Goal: Task Accomplishment & Management: Use online tool/utility

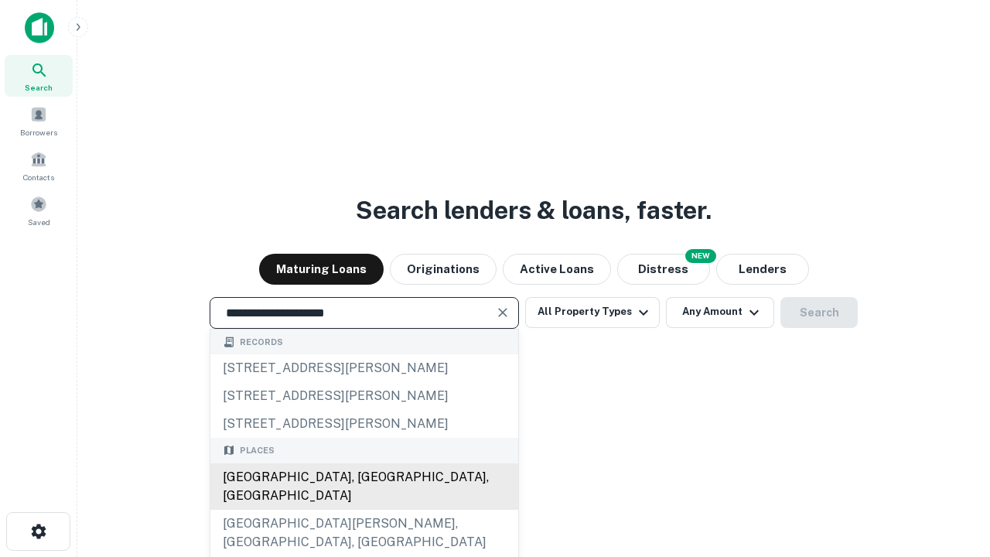
click at [364, 510] on div "[GEOGRAPHIC_DATA], [GEOGRAPHIC_DATA], [GEOGRAPHIC_DATA]" at bounding box center [364, 486] width 308 height 46
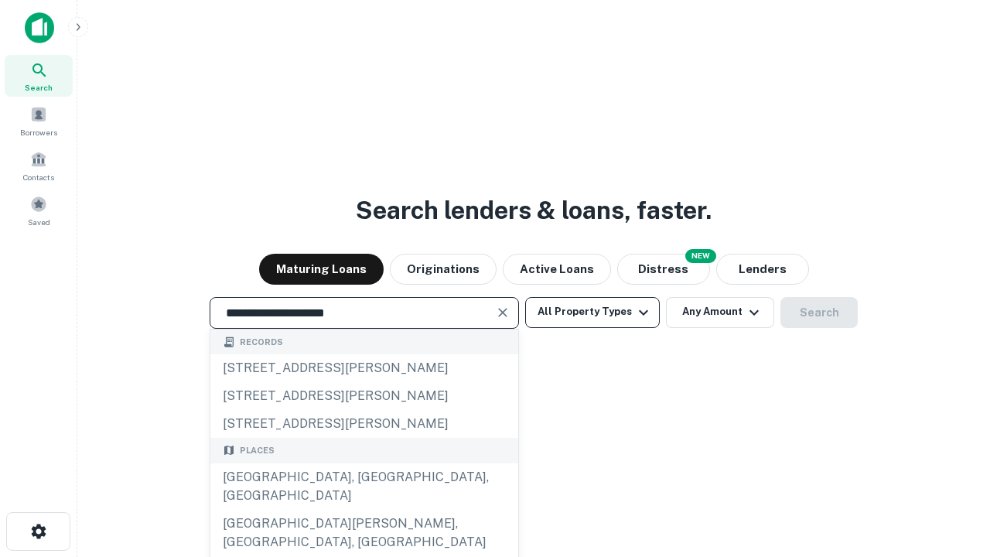
click at [593, 312] on button "All Property Types" at bounding box center [592, 312] width 135 height 31
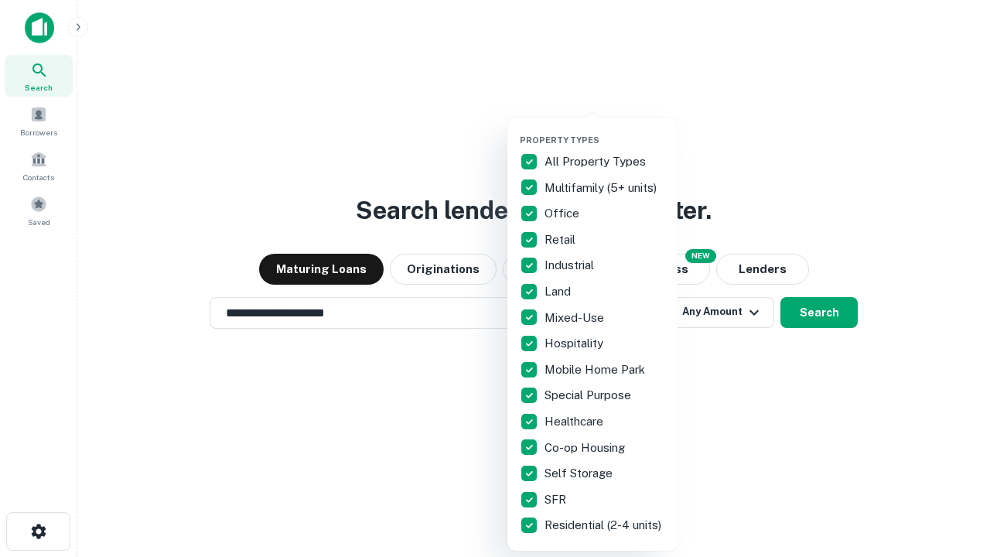
type input "**********"
click at [605, 130] on button "button" at bounding box center [605, 130] width 170 height 1
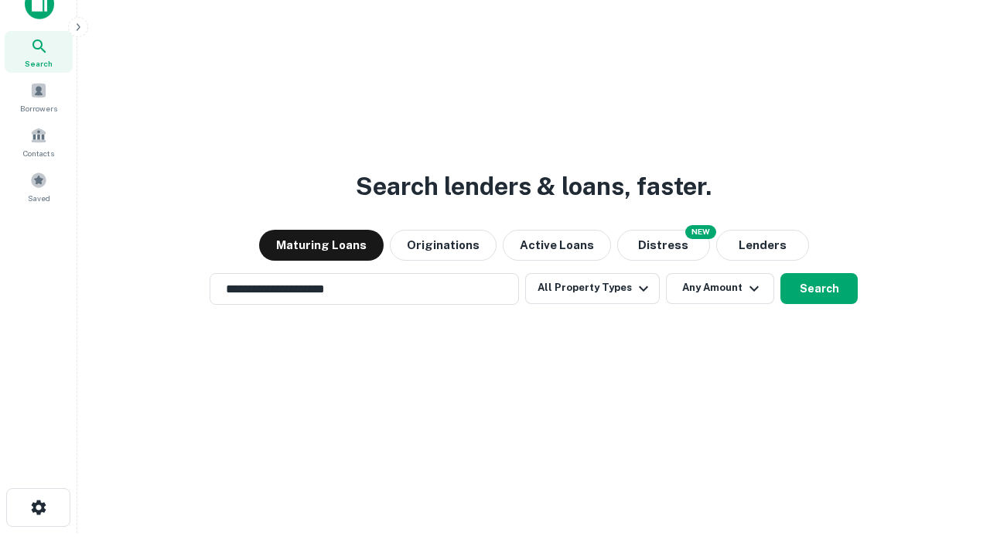
scroll to position [9, 186]
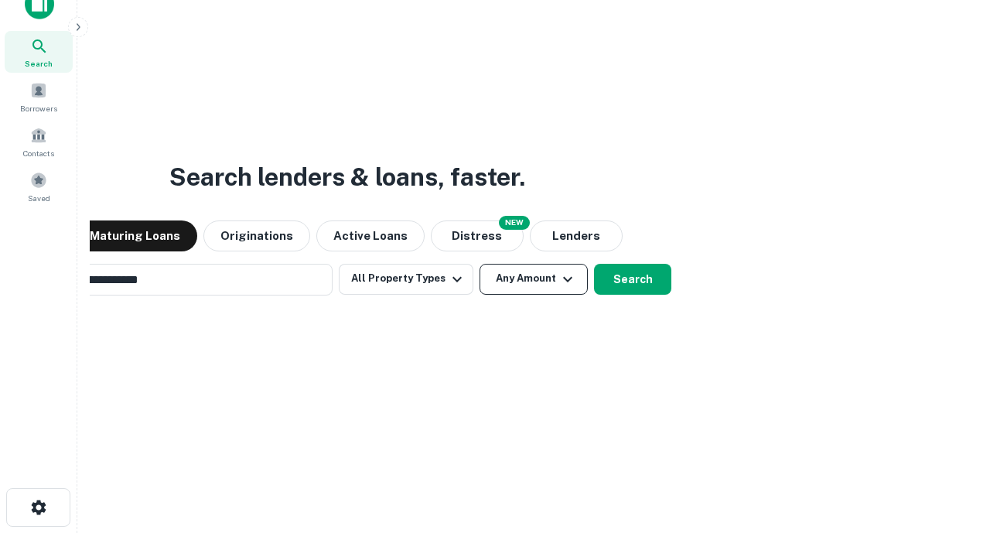
click at [480, 264] on button "Any Amount" at bounding box center [534, 279] width 108 height 31
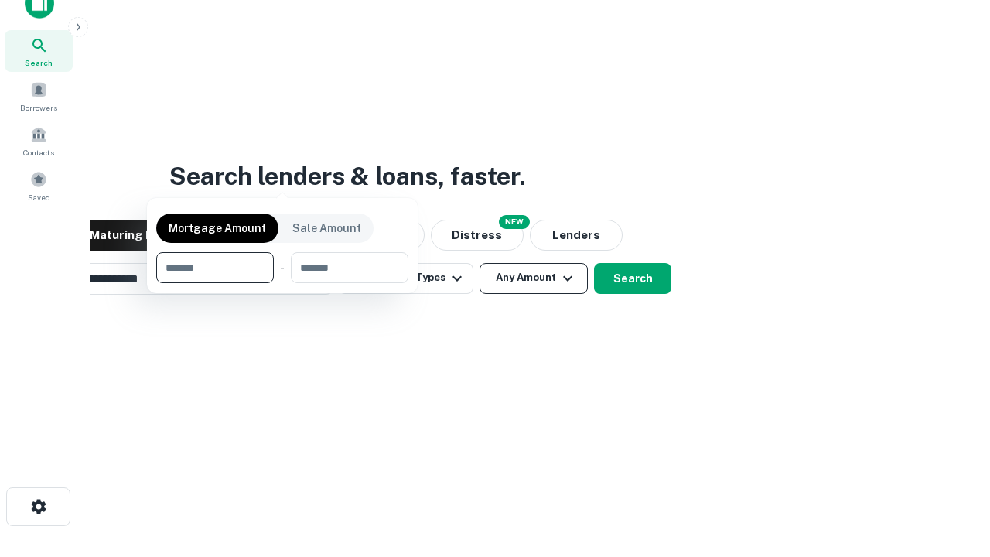
scroll to position [111, 438]
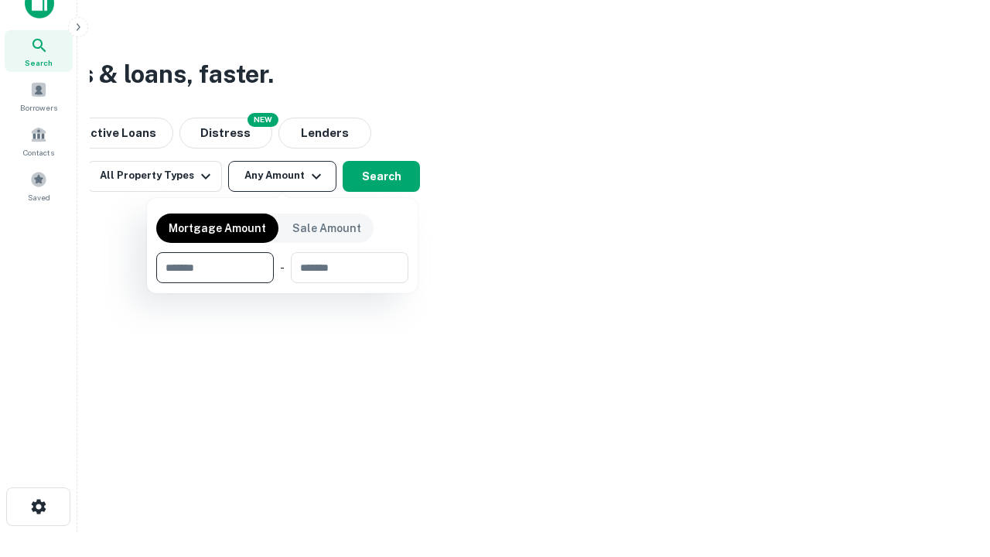
type input "*******"
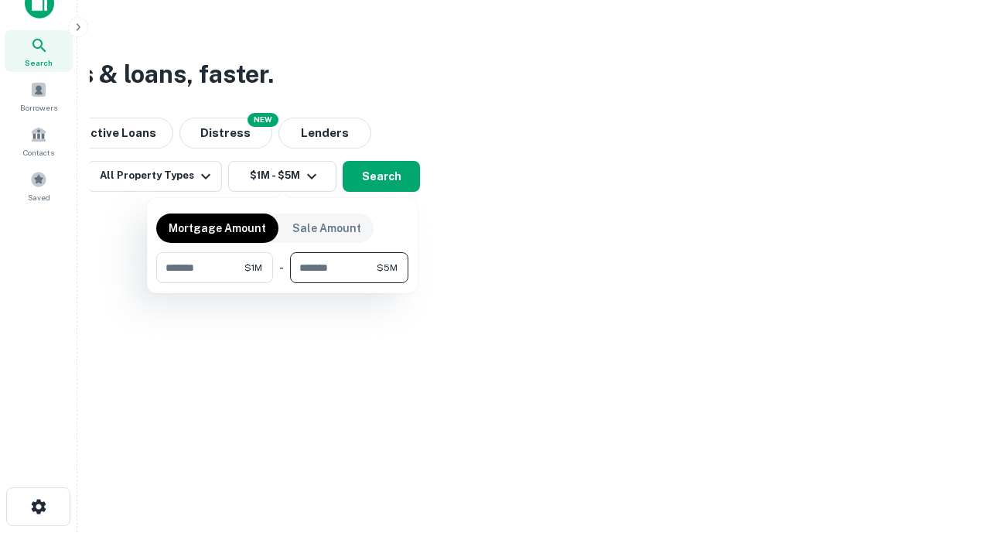
type input "*******"
click at [282, 283] on button "button" at bounding box center [282, 283] width 252 height 1
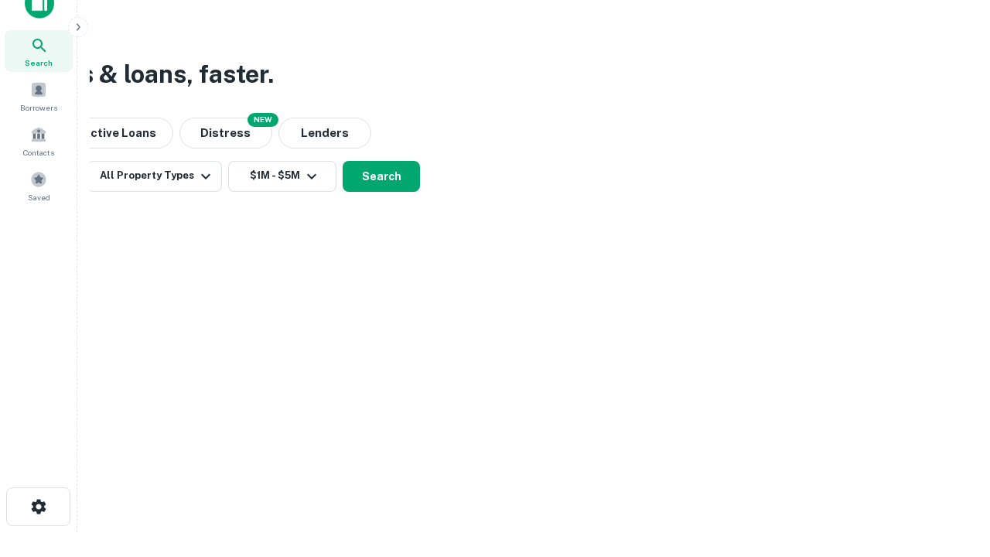
scroll to position [9, 285]
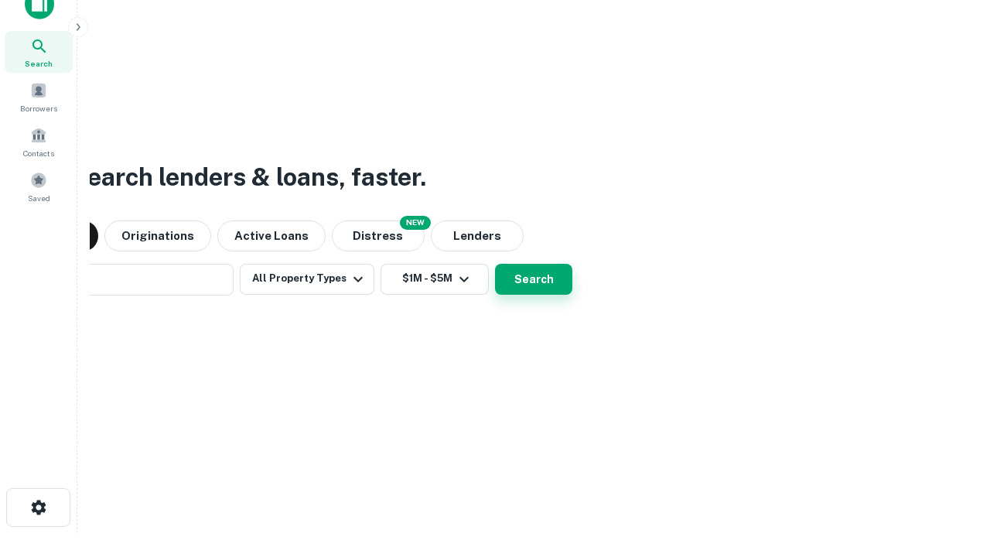
click at [495, 264] on button "Search" at bounding box center [533, 279] width 77 height 31
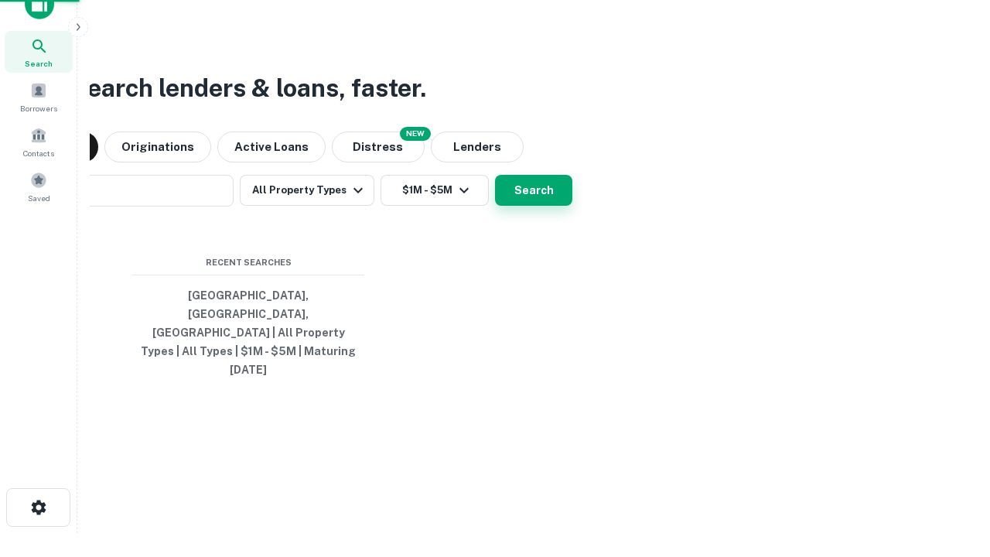
scroll to position [41, 438]
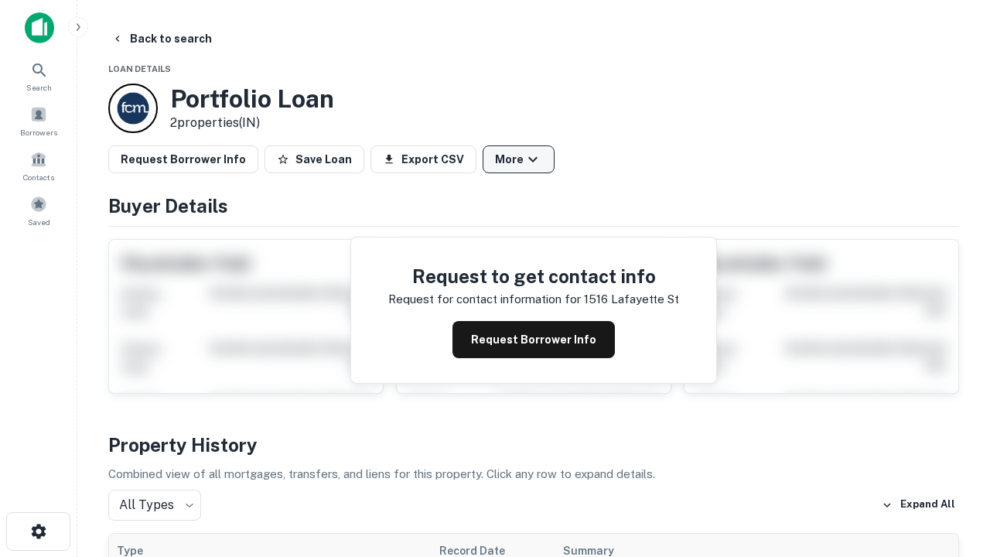
click at [518, 159] on button "More" at bounding box center [519, 159] width 72 height 28
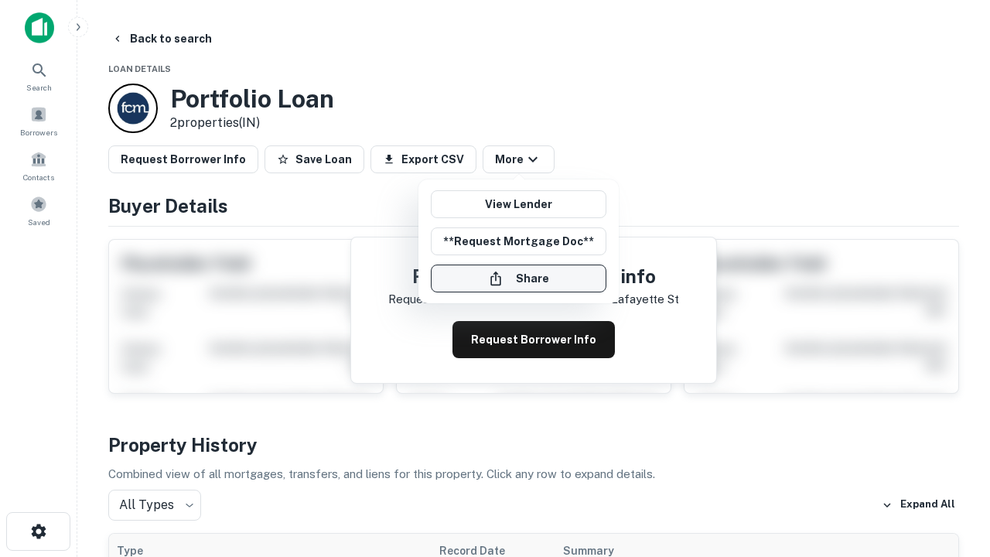
click at [518, 278] on button "Share" at bounding box center [519, 279] width 176 height 28
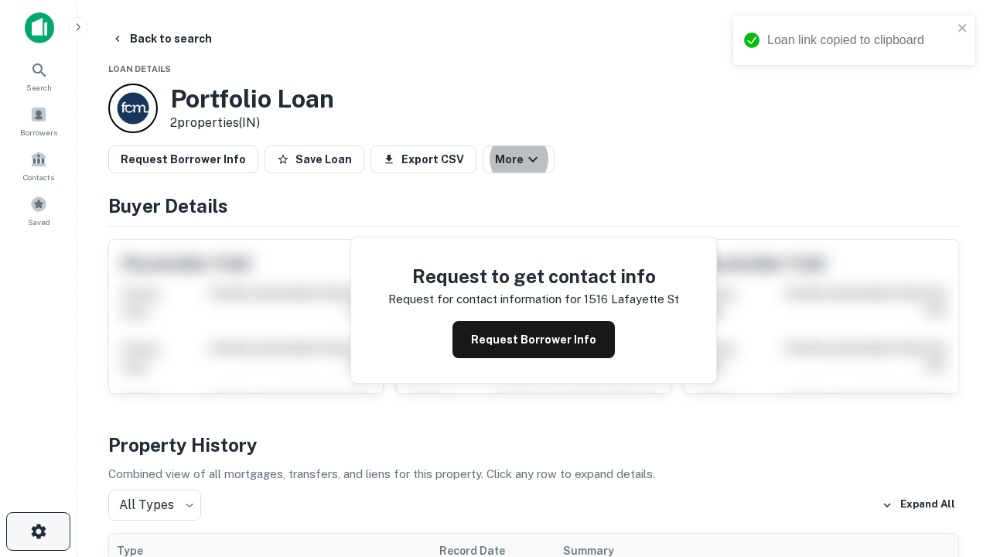
click at [38, 531] on icon "button" at bounding box center [38, 531] width 19 height 19
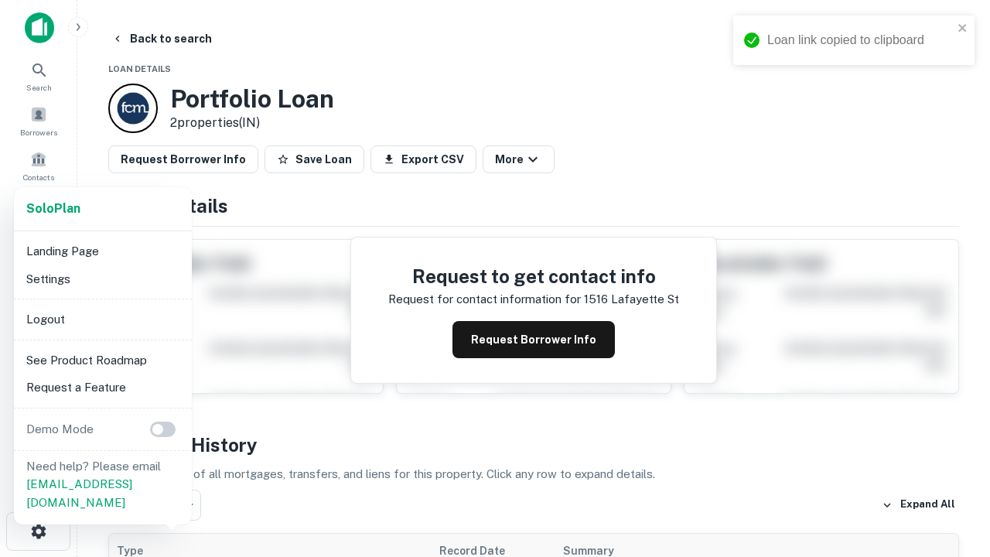
click at [102, 319] on li "Logout" at bounding box center [103, 320] width 166 height 28
